Goal: Navigation & Orientation: Find specific page/section

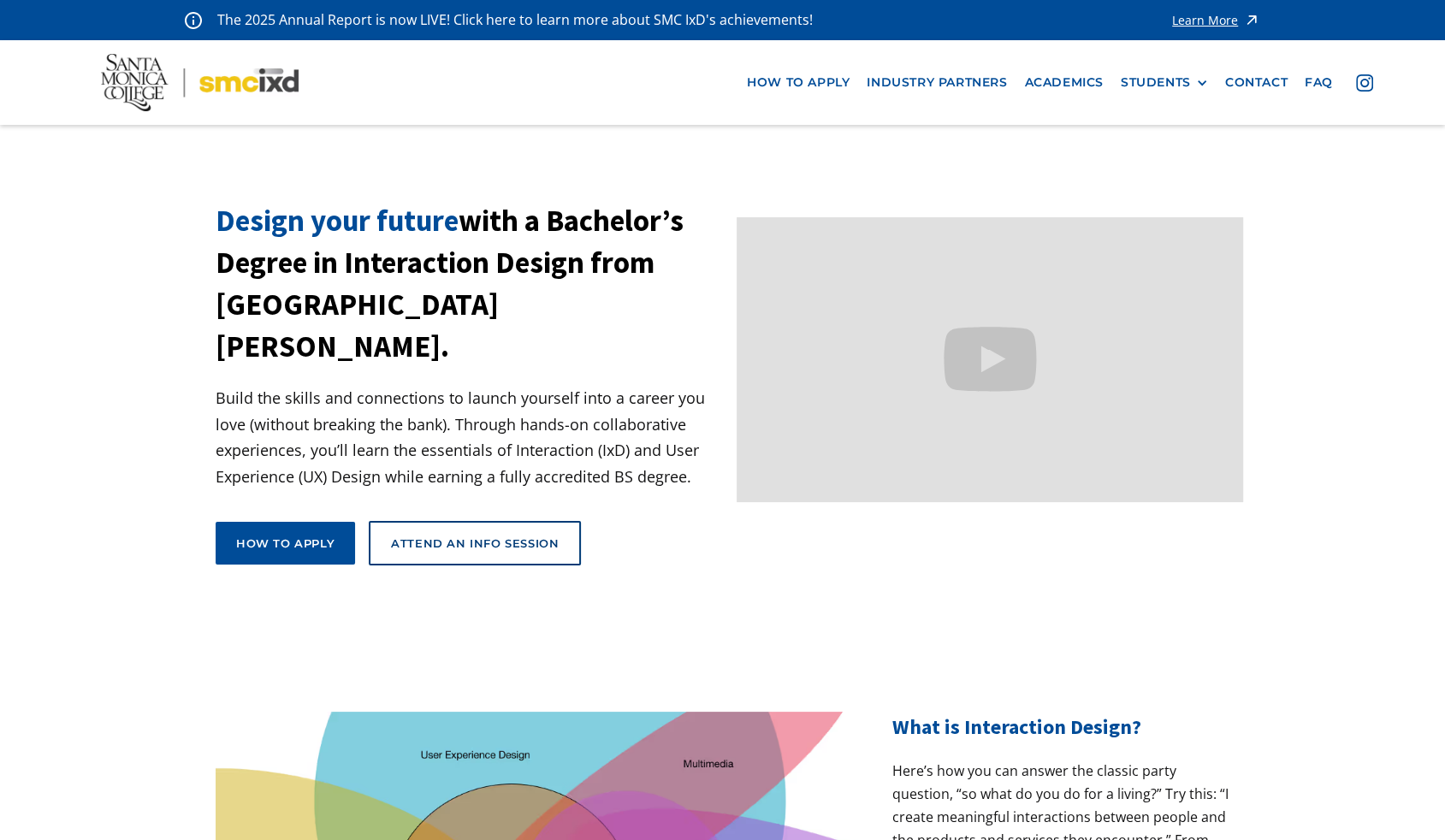
click at [1203, 21] on div "Learn More" at bounding box center [1205, 21] width 66 height 12
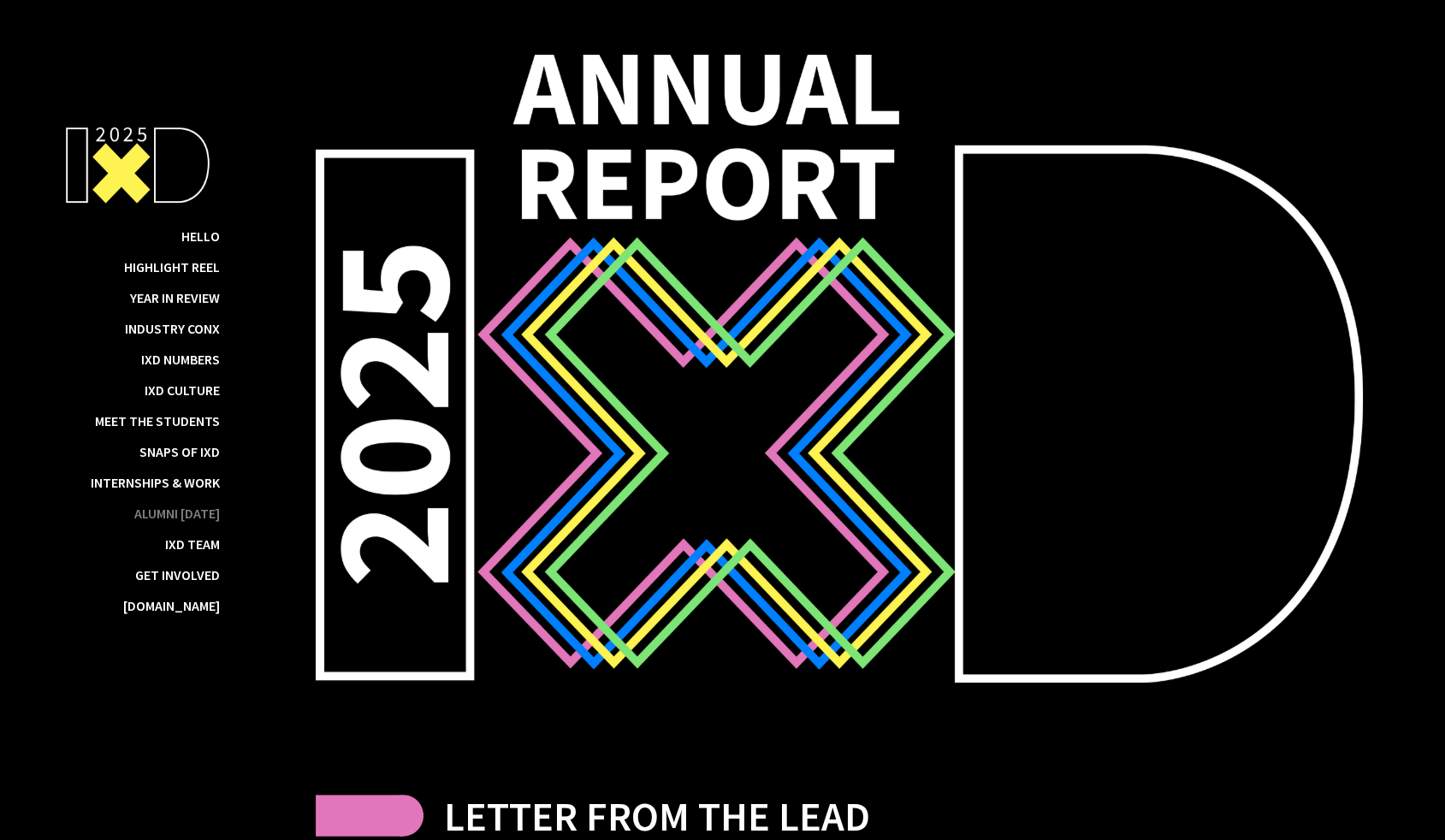
click at [160, 517] on div "Alumni [DATE]" at bounding box center [177, 512] width 86 height 17
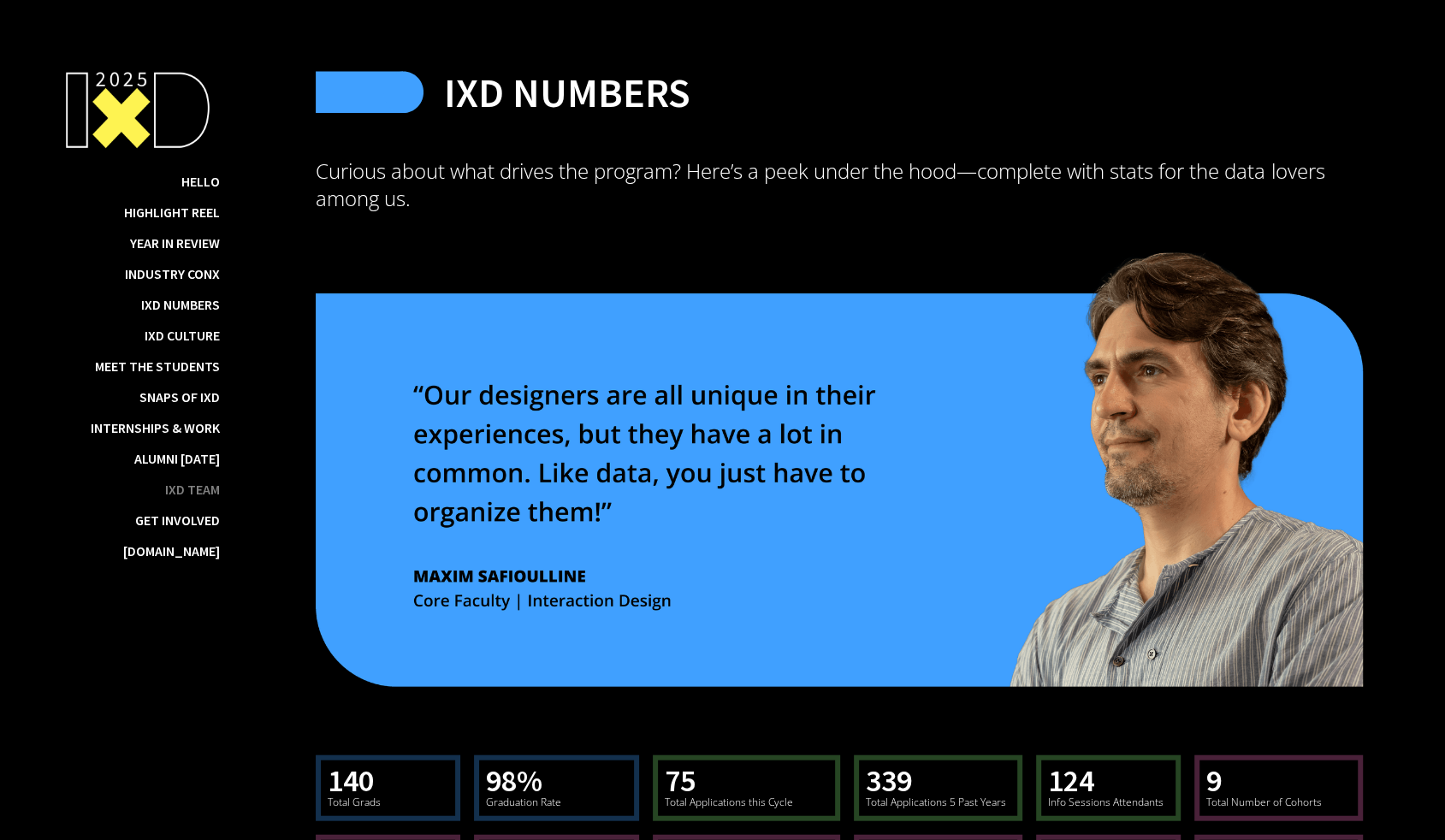
click at [192, 497] on div "IxD Team" at bounding box center [192, 488] width 55 height 17
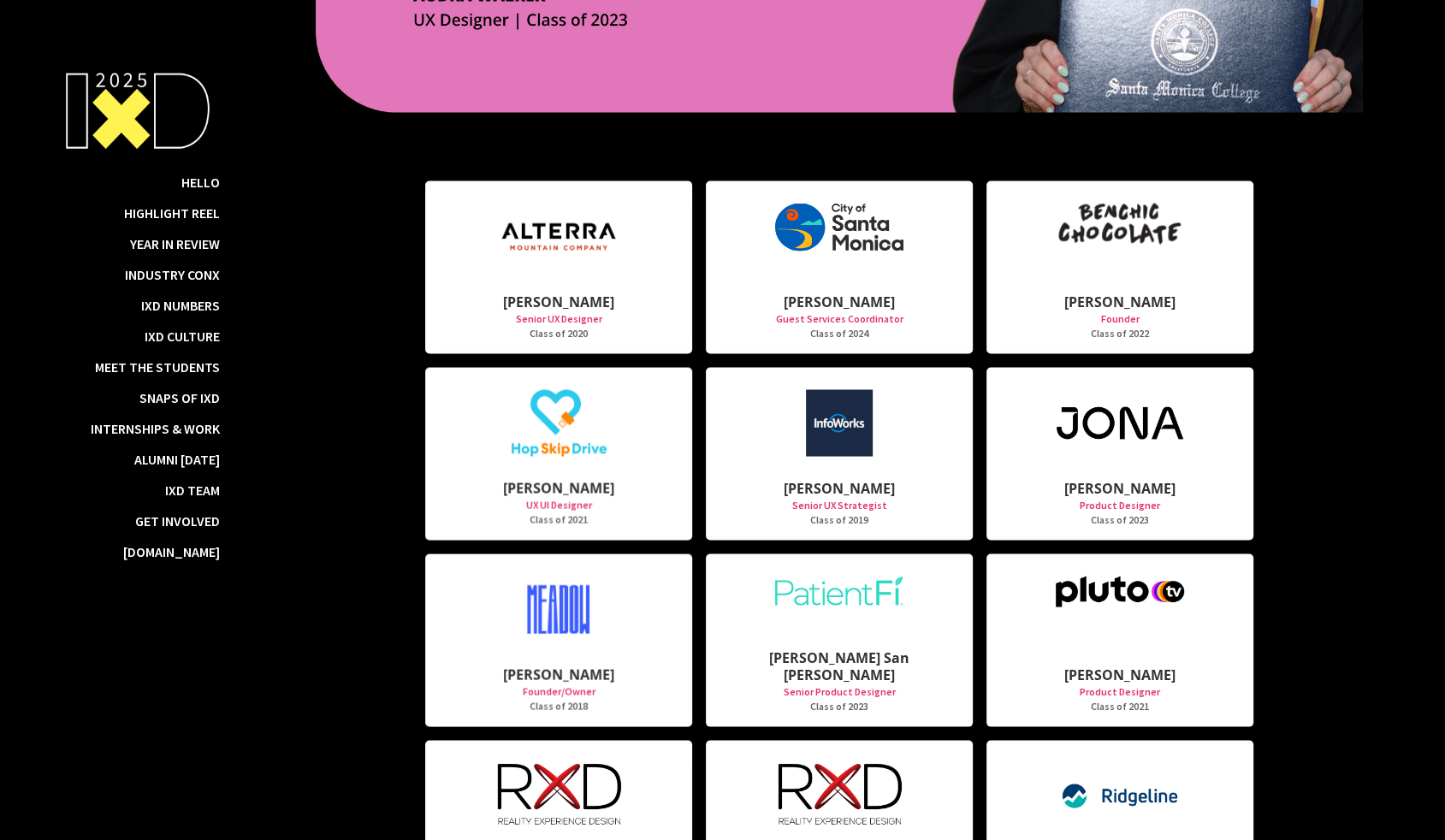
scroll to position [20096, 0]
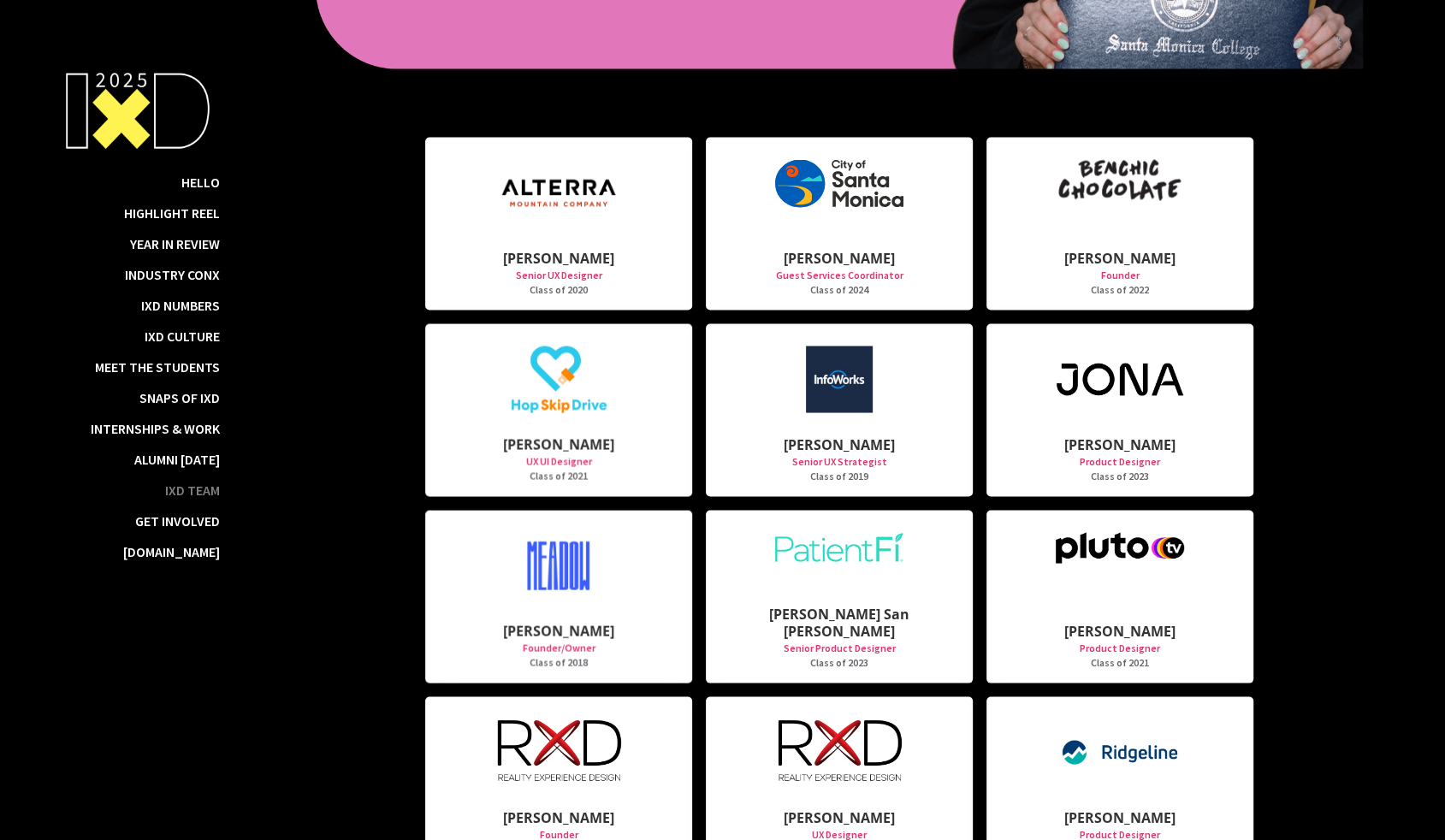
click at [204, 498] on div "IxD Team" at bounding box center [192, 488] width 55 height 17
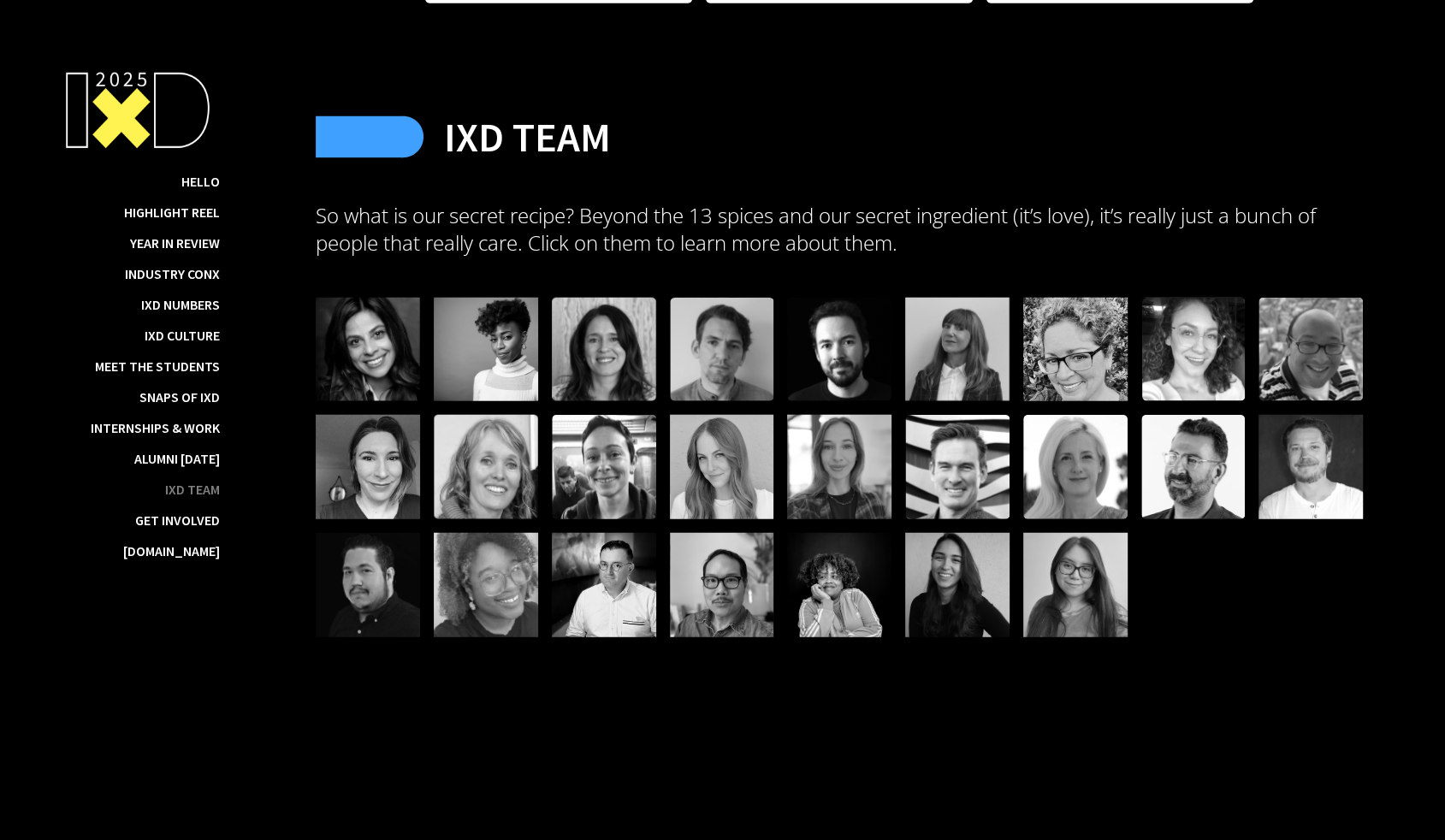
scroll to position [21149, 0]
